Goal: Transaction & Acquisition: Purchase product/service

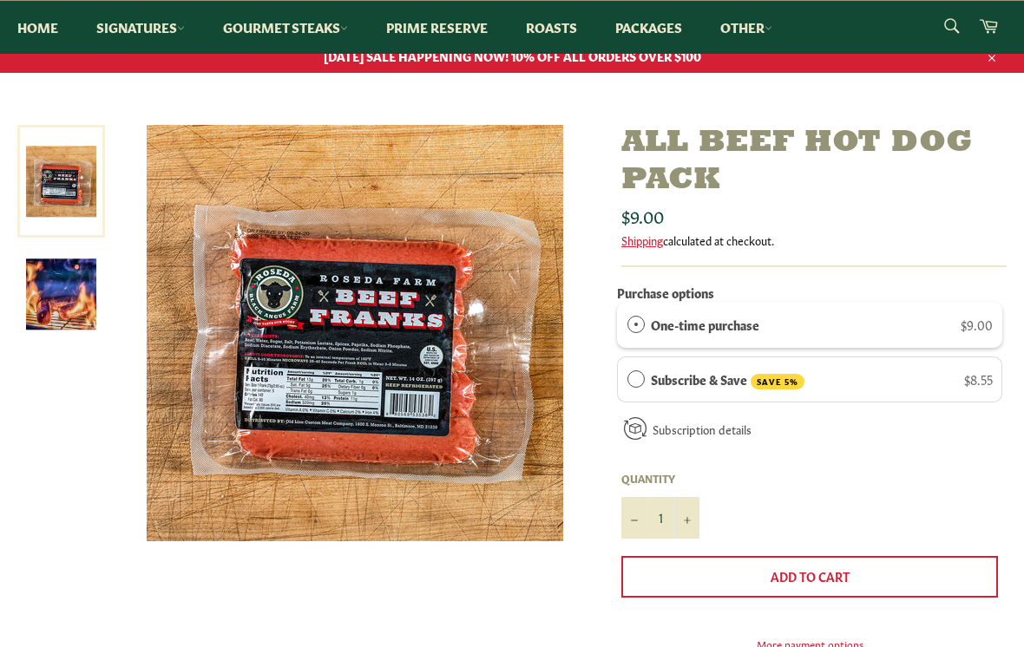
scroll to position [153, 0]
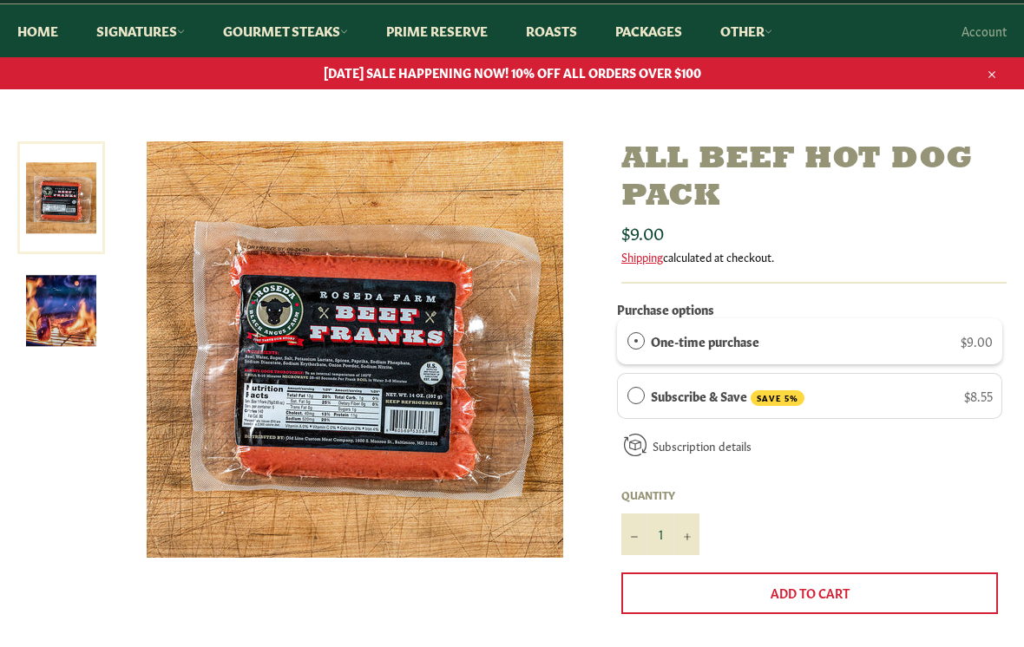
click at [53, 313] on img at bounding box center [61, 311] width 70 height 70
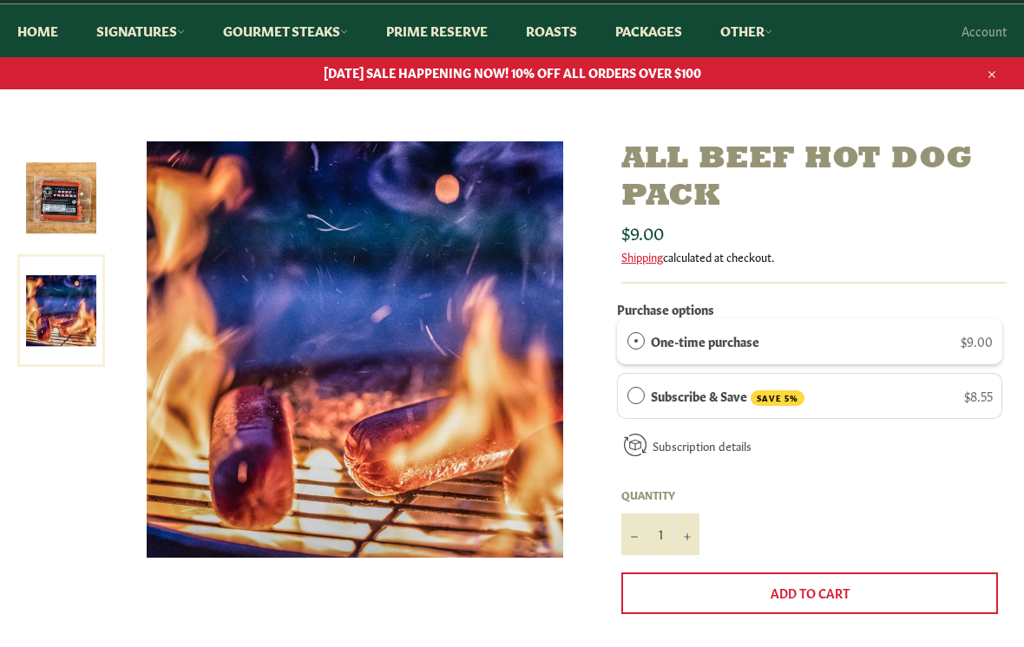
click at [63, 201] on img at bounding box center [61, 198] width 70 height 70
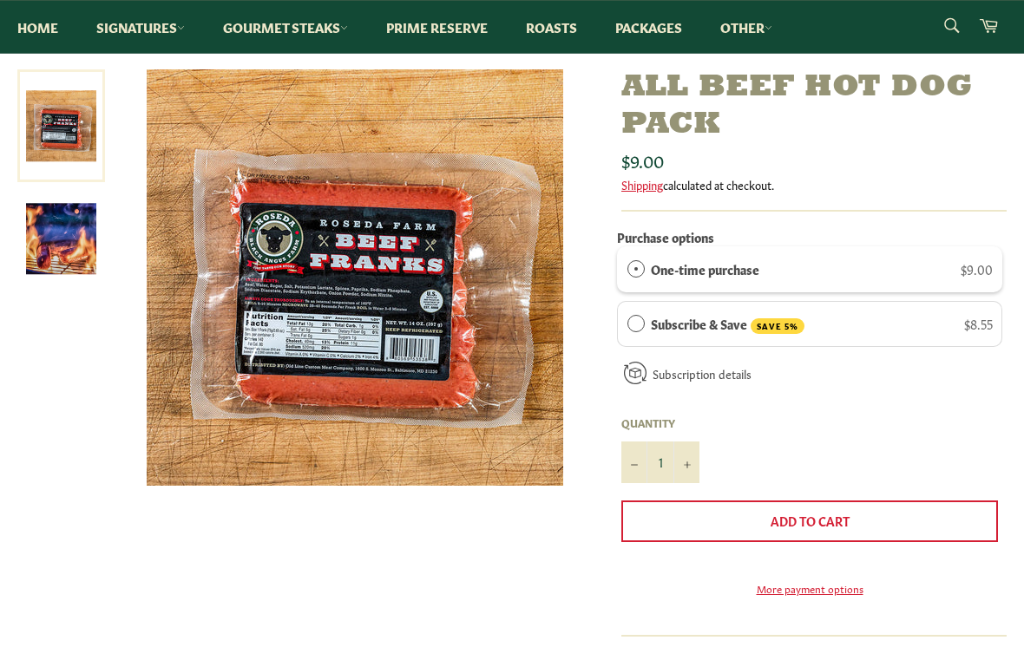
scroll to position [226, 0]
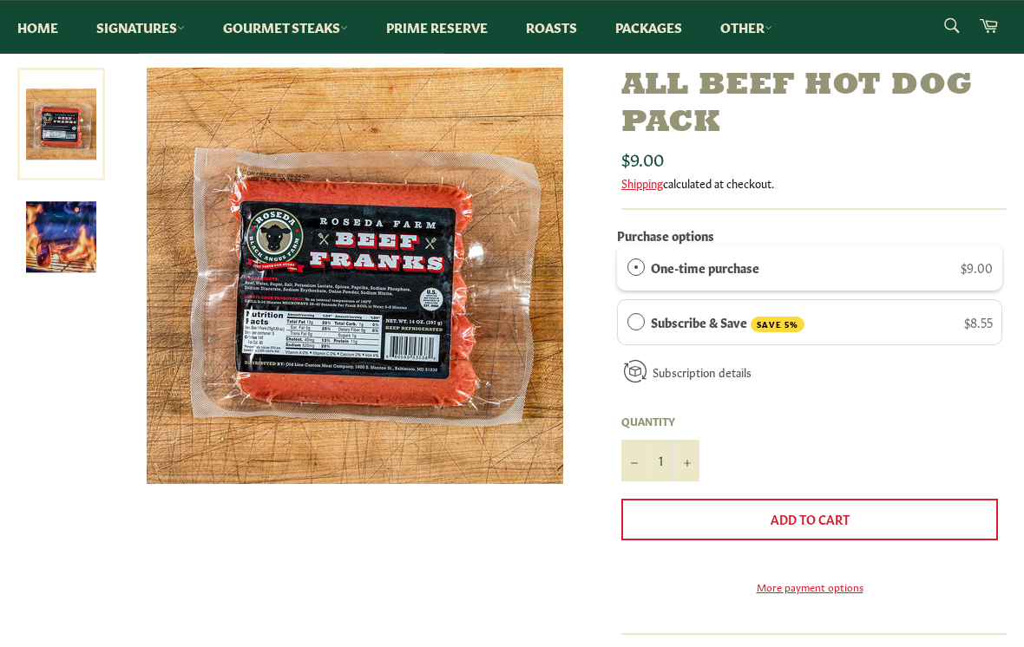
click at [839, 514] on span "Add to Cart" at bounding box center [809, 519] width 79 height 17
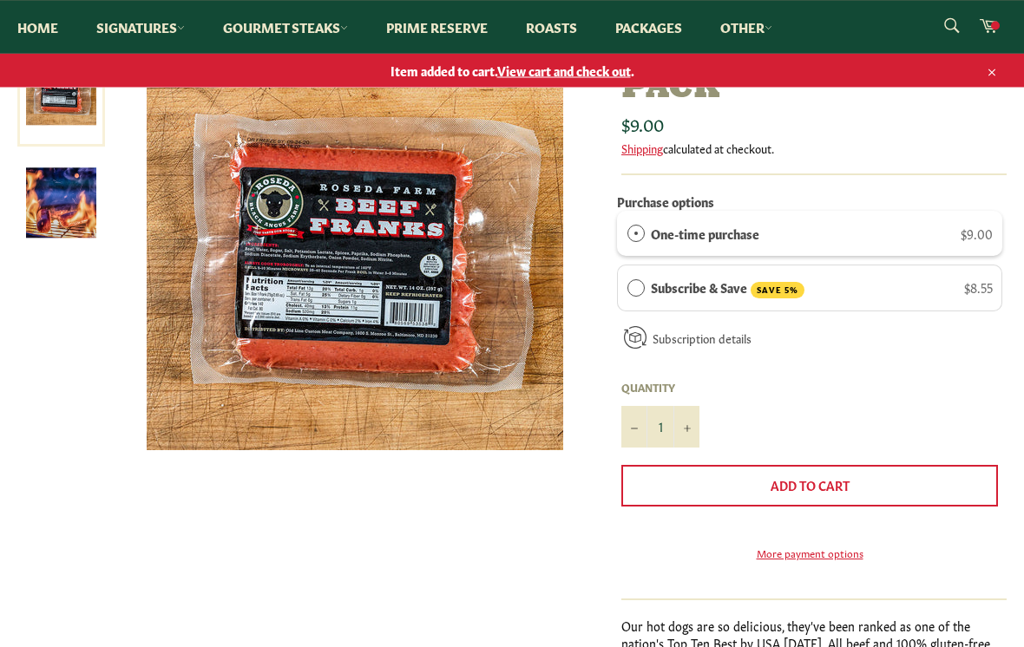
scroll to position [226, 0]
click at [589, 71] on span "View cart and check out" at bounding box center [564, 70] width 134 height 17
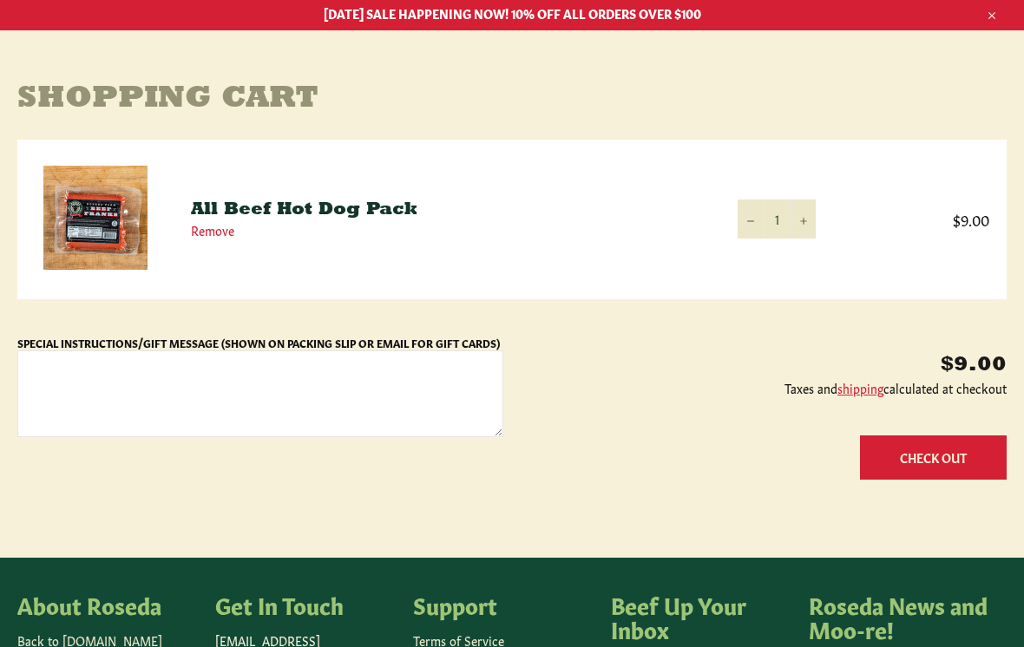
scroll to position [213, 0]
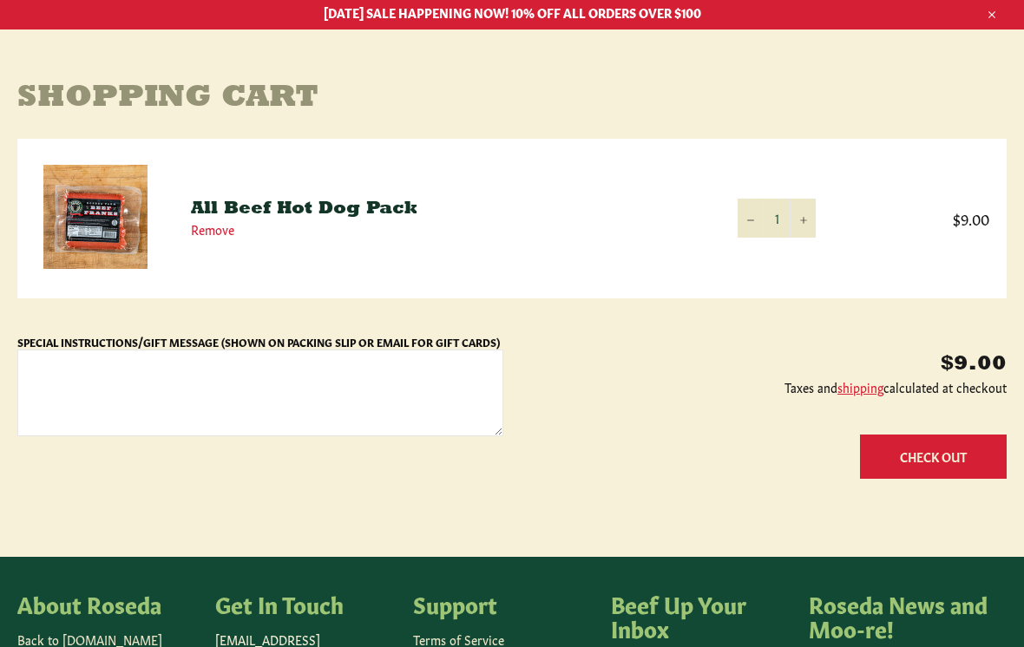
click at [807, 213] on button "+" at bounding box center [802, 218] width 26 height 39
click at [945, 448] on button "Check Out" at bounding box center [933, 457] width 147 height 44
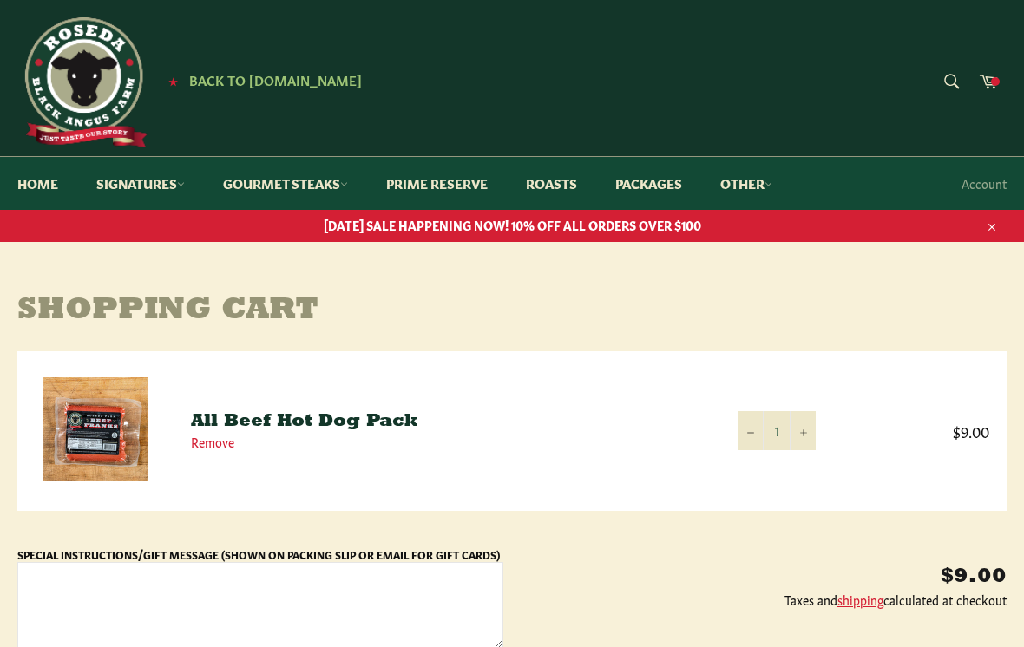
click at [116, 422] on img at bounding box center [95, 429] width 104 height 104
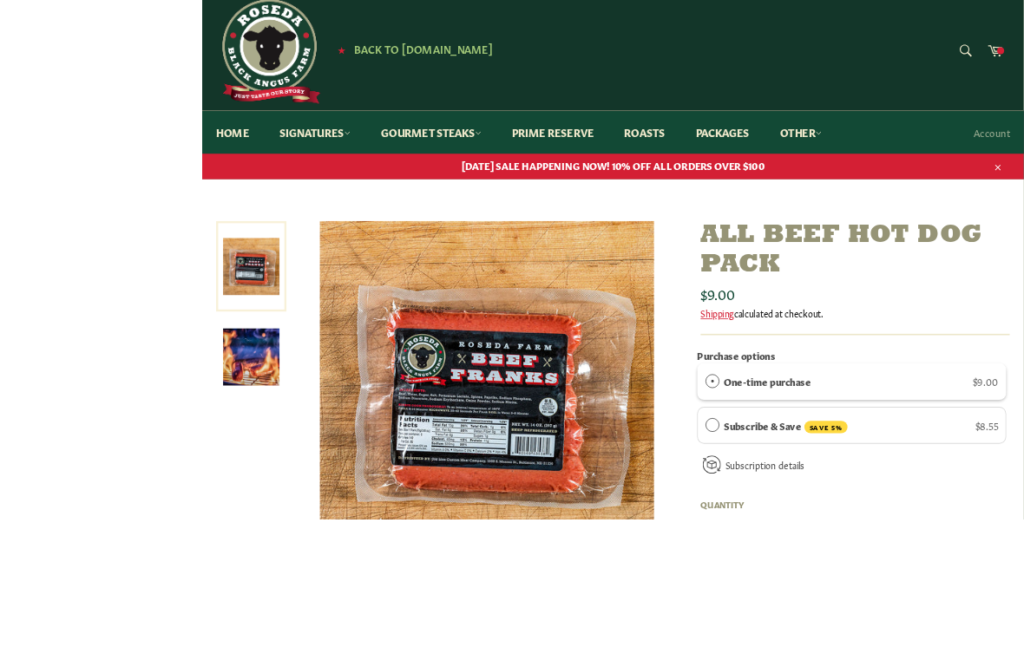
scroll to position [206, 0]
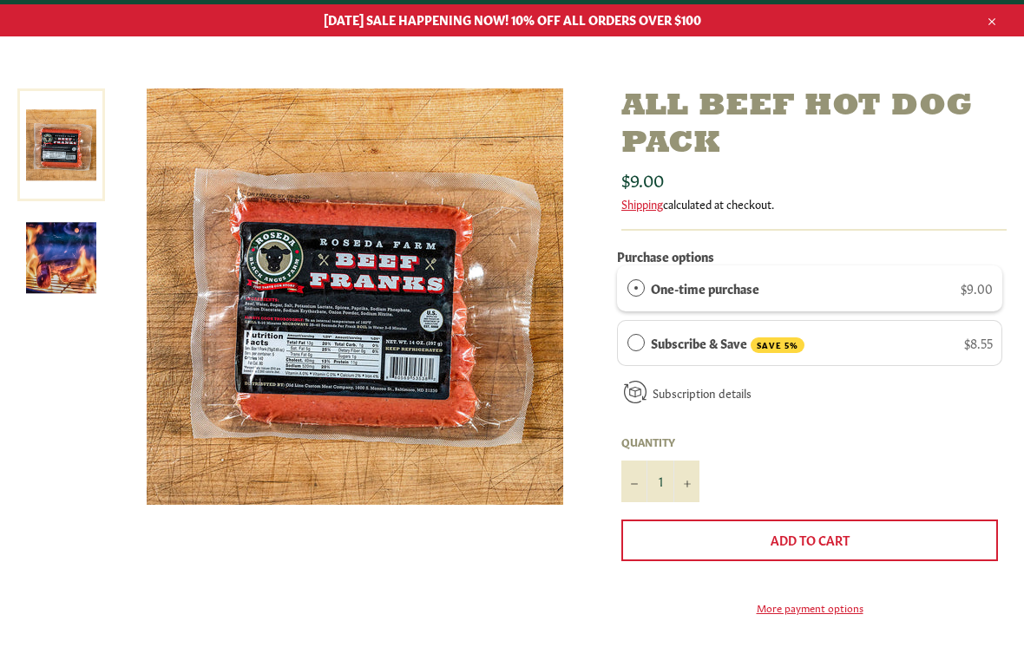
click at [992, 22] on icon "button" at bounding box center [991, 21] width 7 height 7
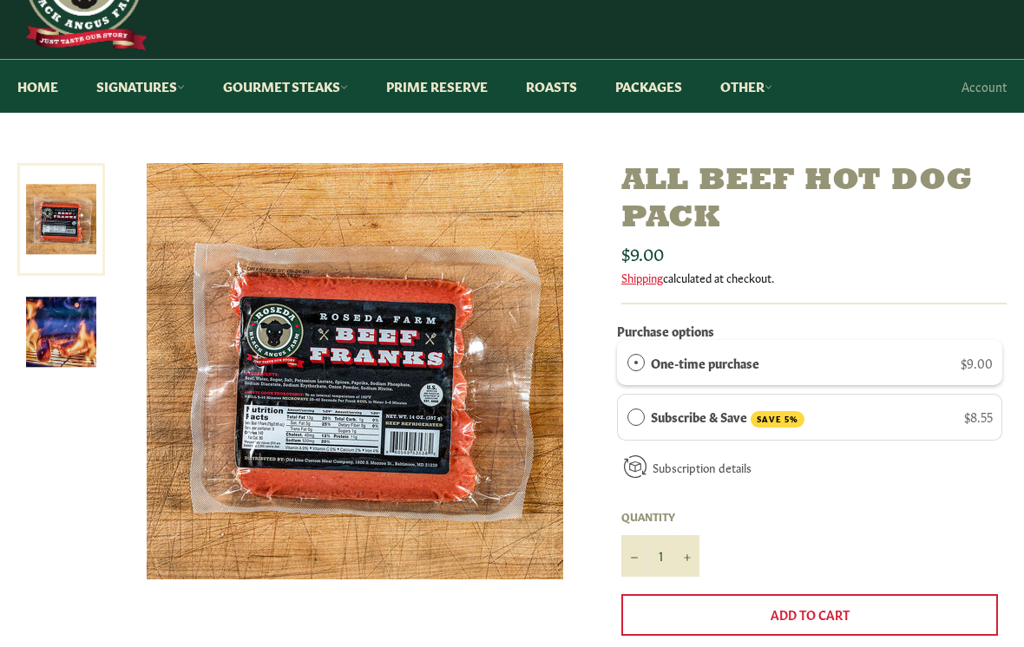
scroll to position [0, 0]
